Goal: Task Accomplishment & Management: Manage account settings

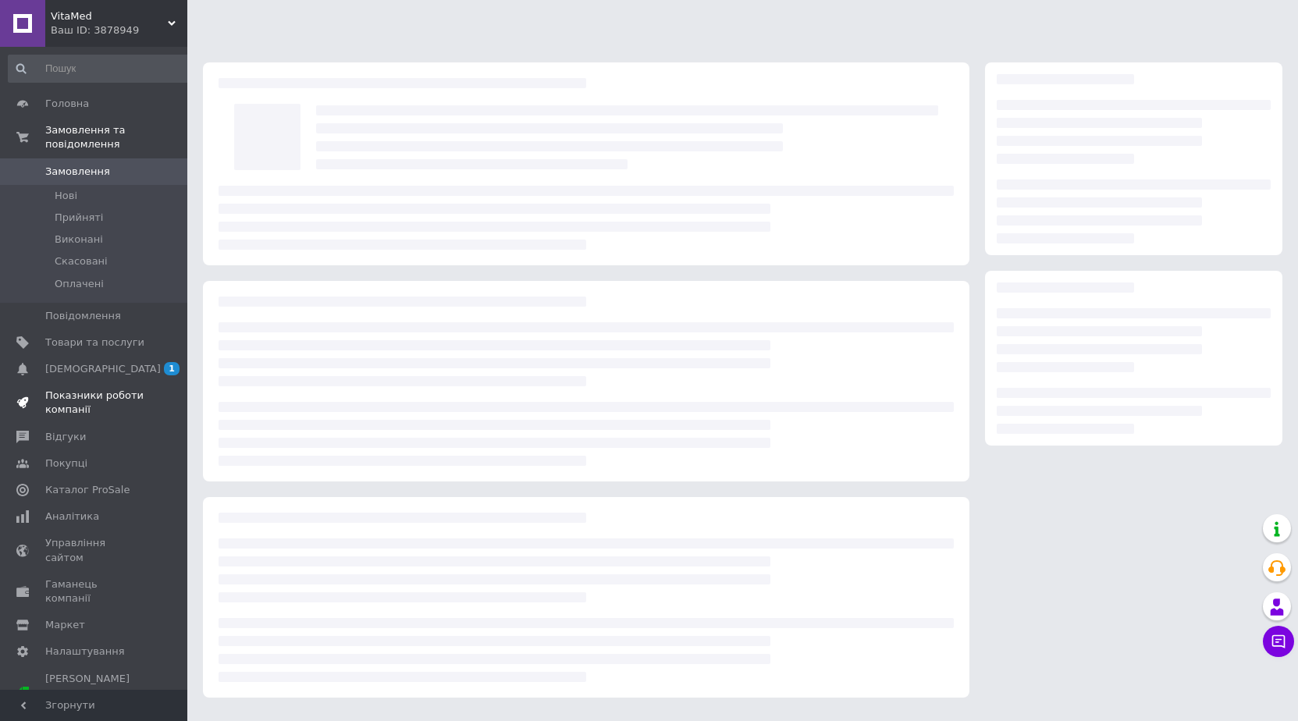
click at [74, 382] on link "Показники роботи компанії" at bounding box center [100, 402] width 201 height 41
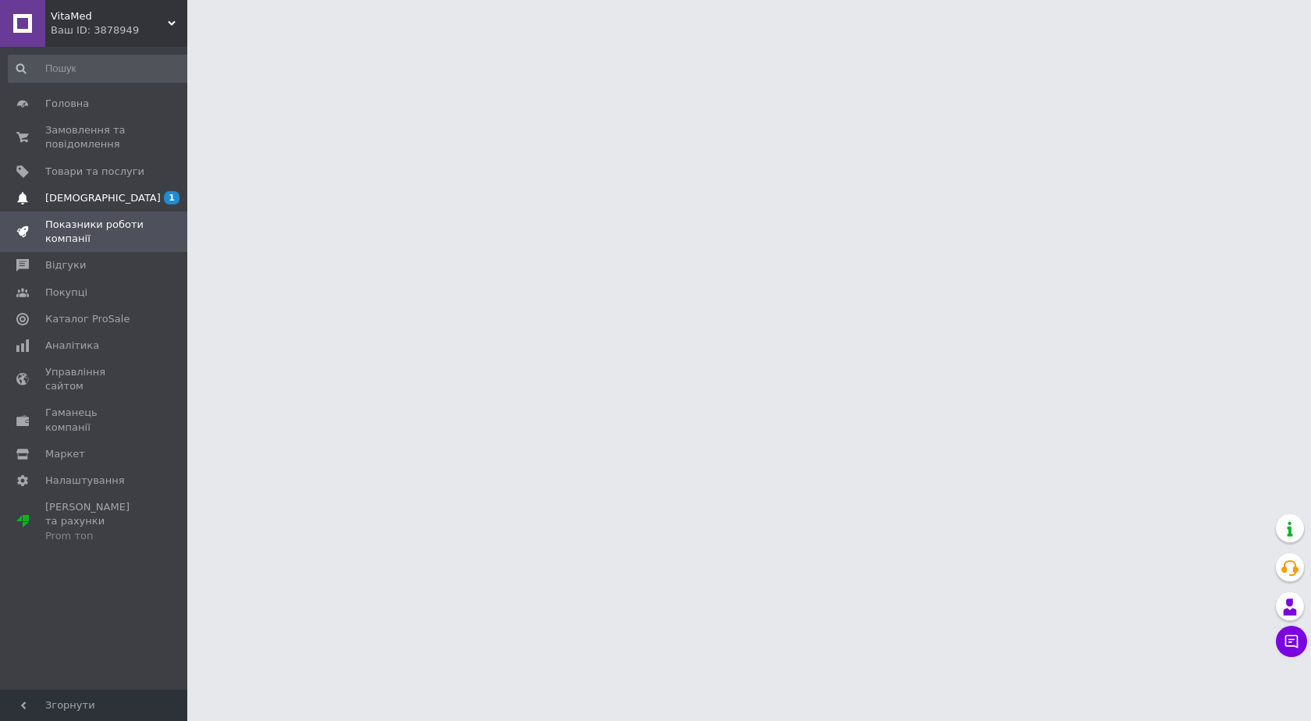
click at [140, 194] on span "[DEMOGRAPHIC_DATA]" at bounding box center [94, 198] width 99 height 14
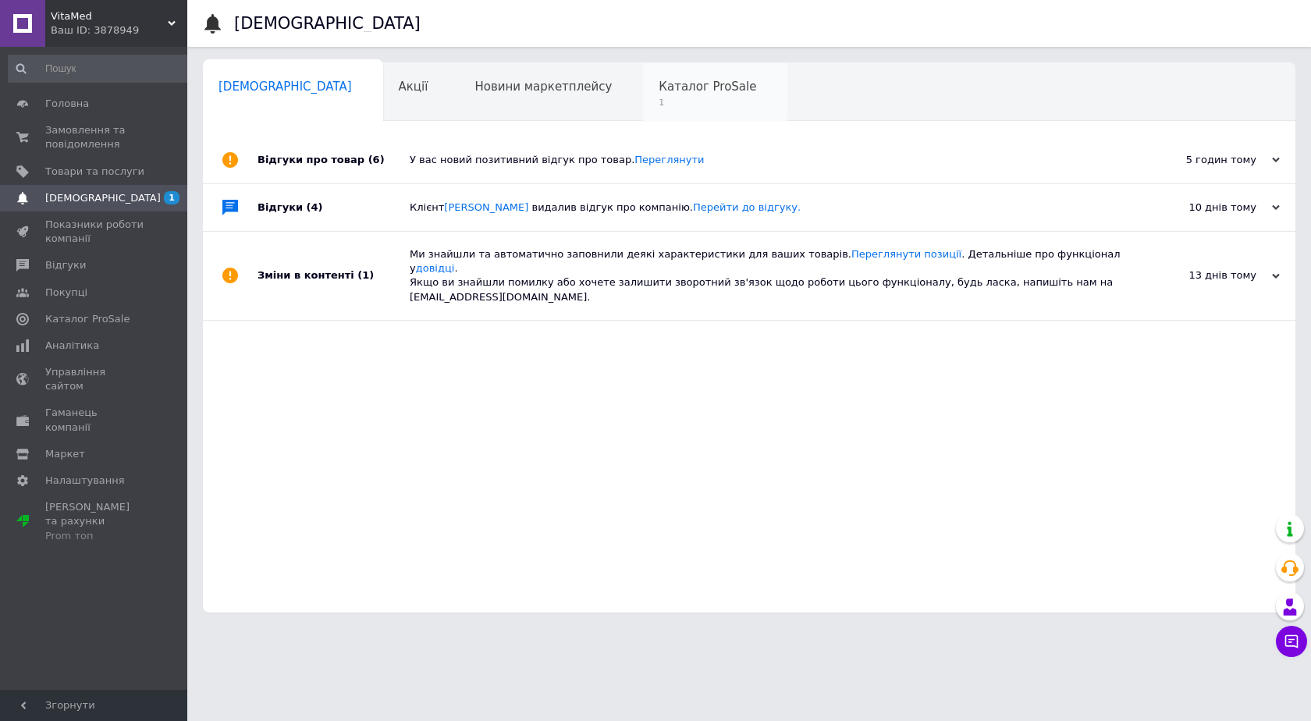
click at [659, 103] on span "1" at bounding box center [708, 103] width 98 height 12
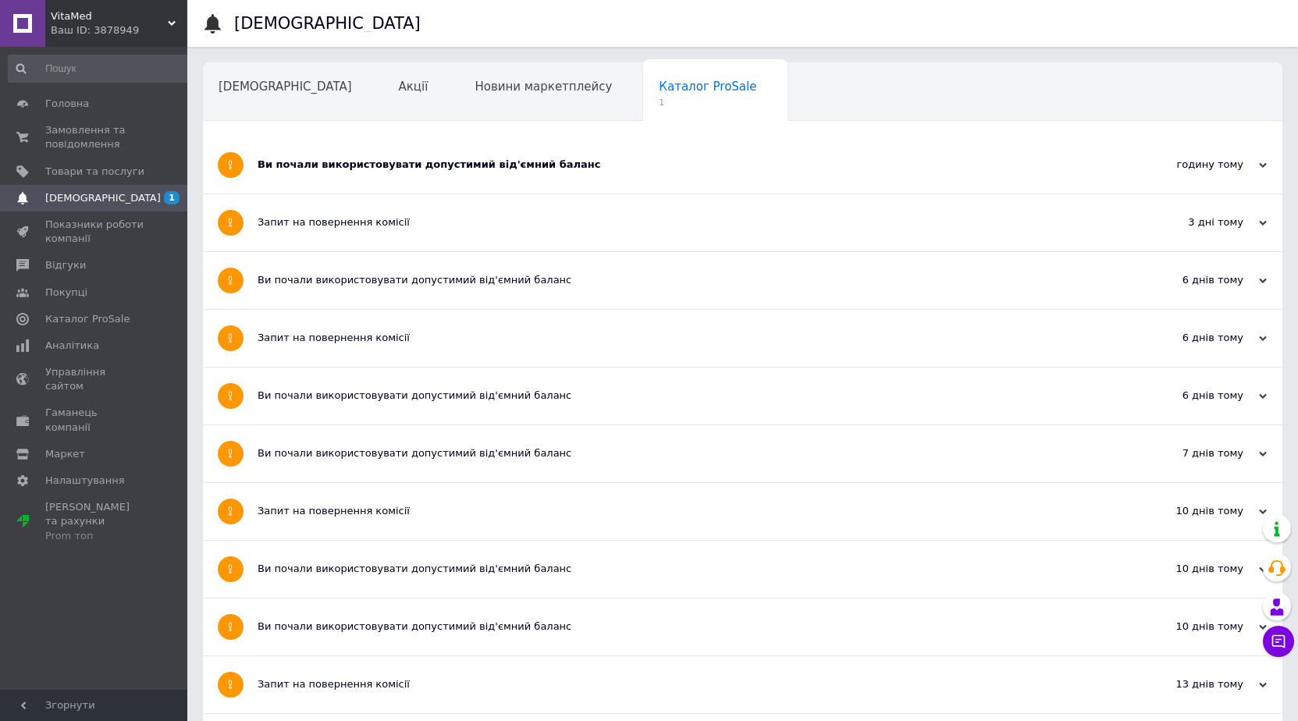
click at [964, 155] on div "Ви почали використовувати допустимий від'ємний баланс" at bounding box center [684, 165] width 853 height 57
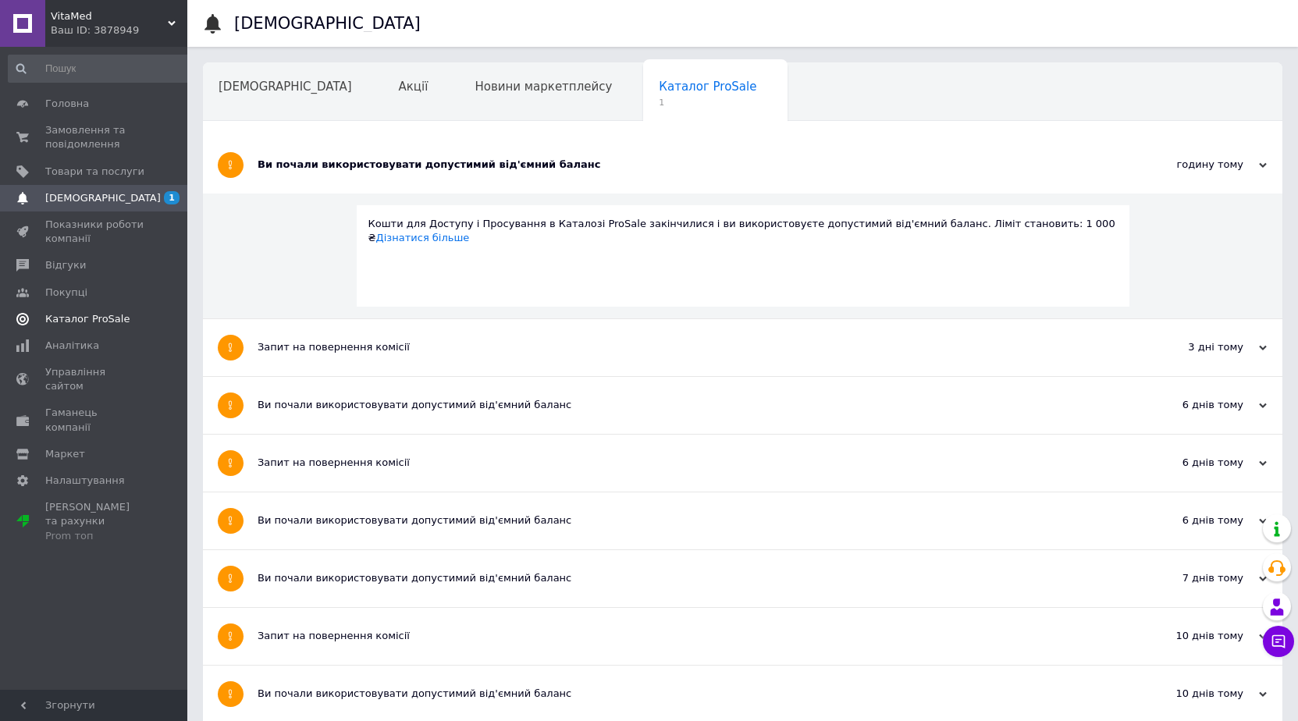
click at [88, 326] on link "Каталог ProSale" at bounding box center [100, 319] width 201 height 27
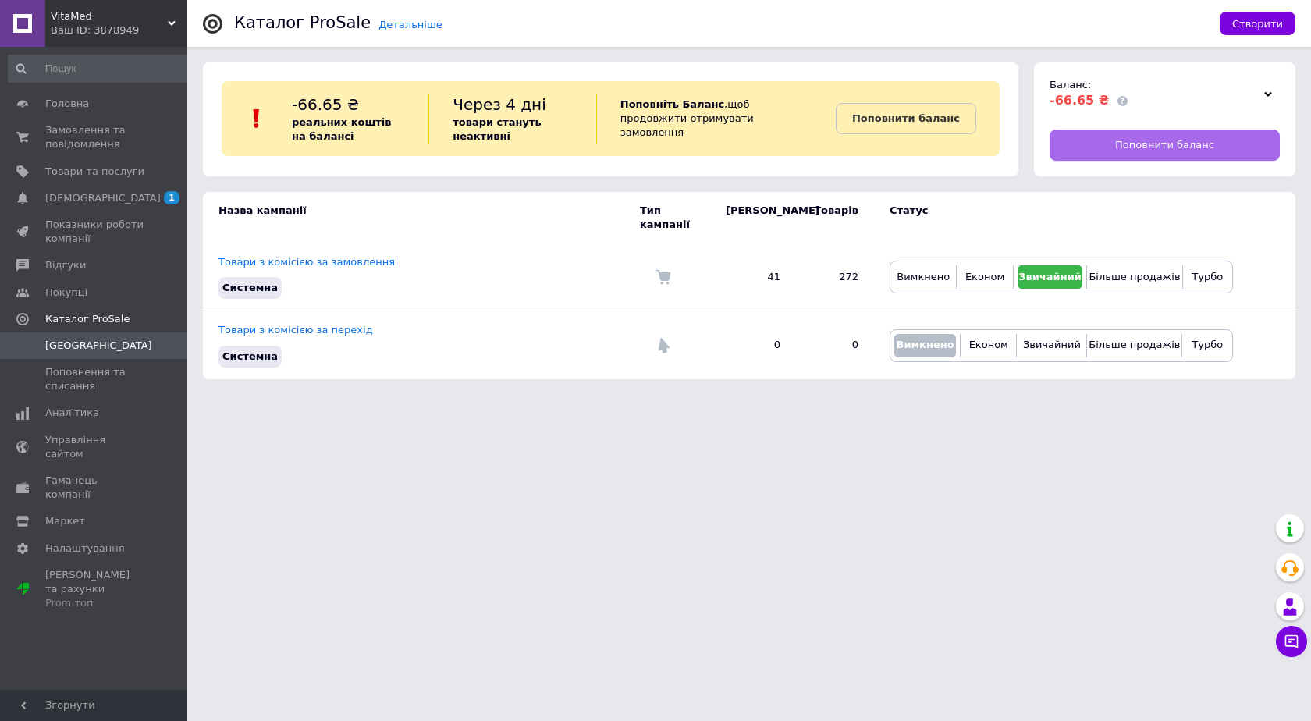
click at [1132, 140] on span "Поповнити баланс" at bounding box center [1164, 145] width 99 height 14
click at [112, 192] on span "[DEMOGRAPHIC_DATA]" at bounding box center [94, 198] width 99 height 14
